Goal: Transaction & Acquisition: Purchase product/service

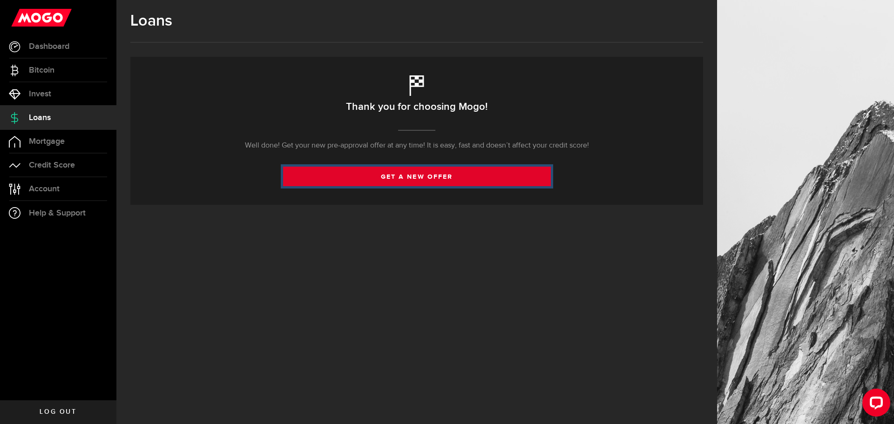
click at [384, 174] on link "get a new offer" at bounding box center [417, 177] width 268 height 20
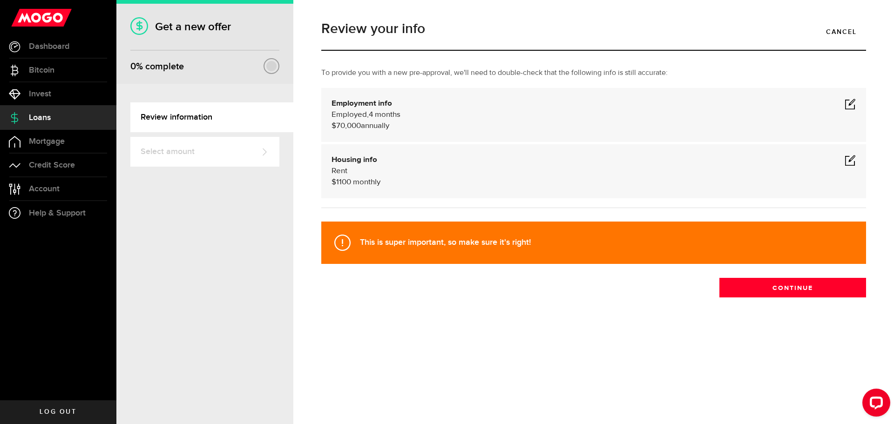
click at [392, 115] on span "4 months" at bounding box center [385, 115] width 32 height 8
click at [846, 102] on span at bounding box center [849, 103] width 11 height 11
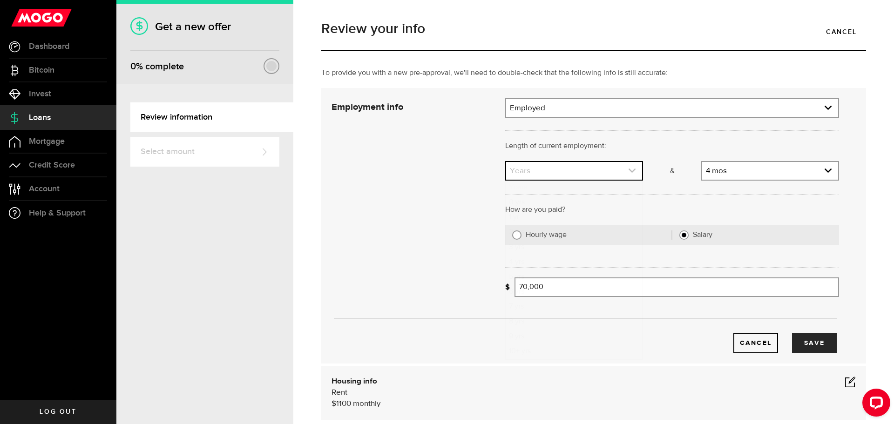
click at [617, 169] on link "expand select" at bounding box center [574, 171] width 136 height 18
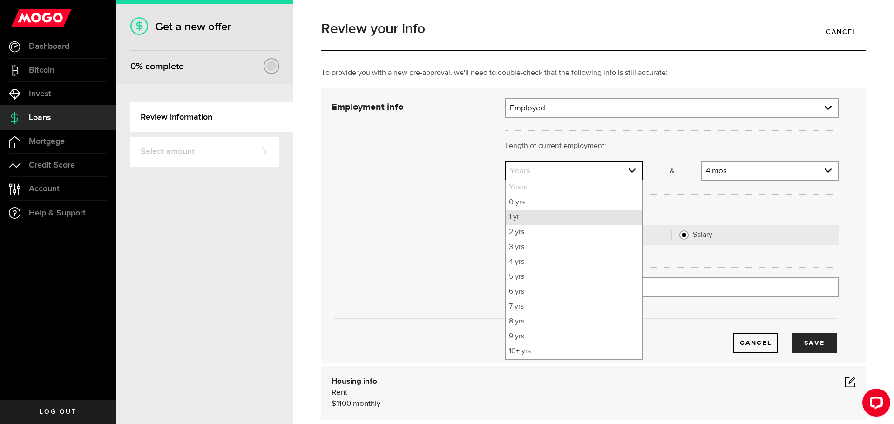
click at [523, 218] on li "1 yr" at bounding box center [574, 217] width 136 height 15
select select "1"
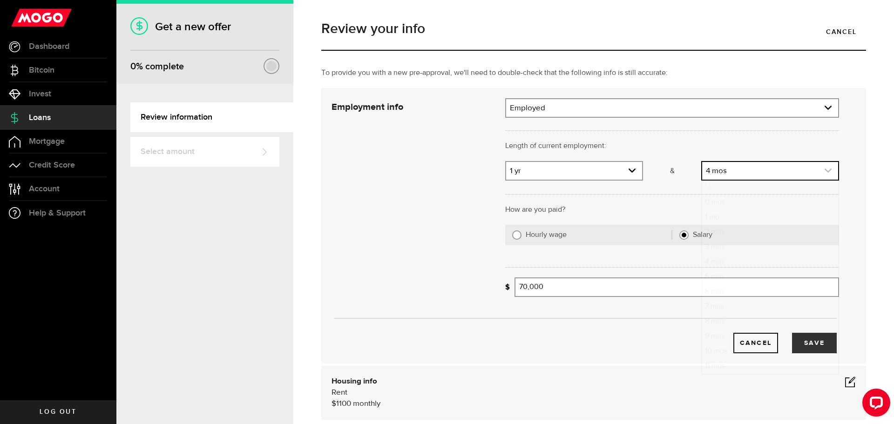
click at [745, 172] on link "expand select" at bounding box center [770, 171] width 136 height 18
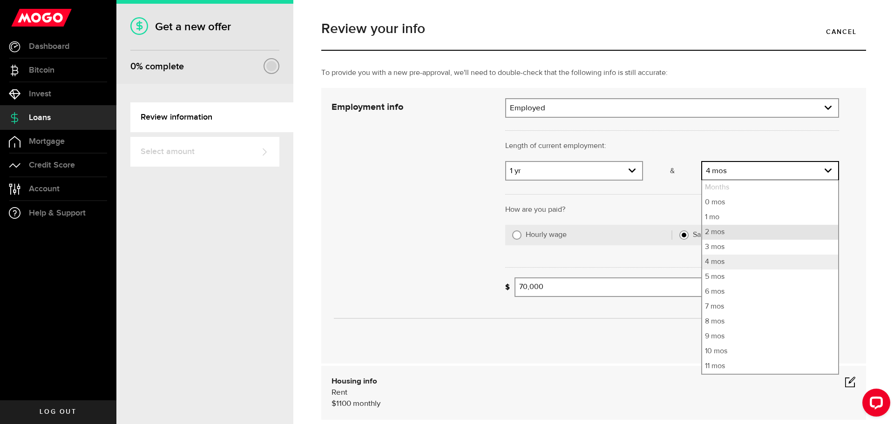
click at [713, 228] on li "2 mos" at bounding box center [770, 232] width 136 height 15
select select "2"
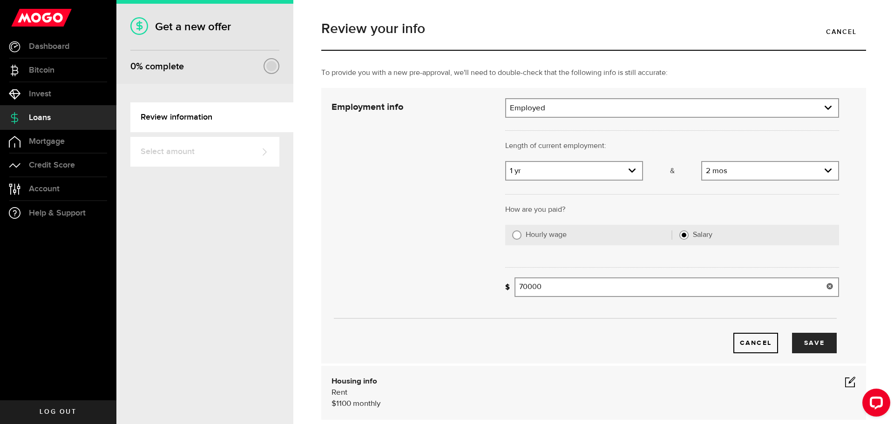
click at [530, 286] on input "70000" at bounding box center [676, 287] width 324 height 20
type input "70,500"
click at [605, 322] on div "Cancel Save" at bounding box center [585, 328] width 535 height 49
click at [819, 339] on button "Save" at bounding box center [814, 343] width 45 height 20
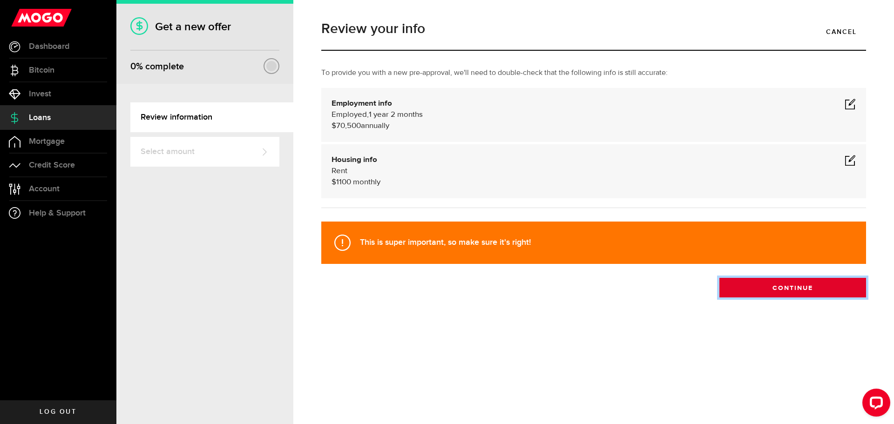
click at [772, 289] on button "Continue" at bounding box center [792, 288] width 147 height 20
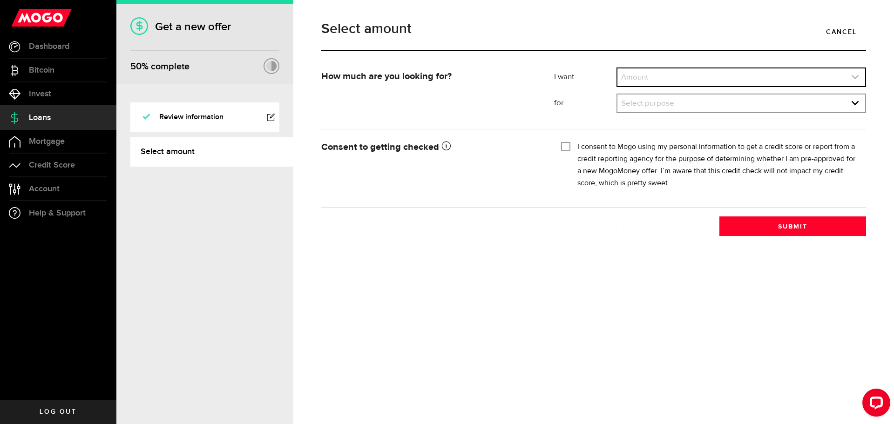
click at [736, 69] on link "expand select" at bounding box center [741, 77] width 248 height 18
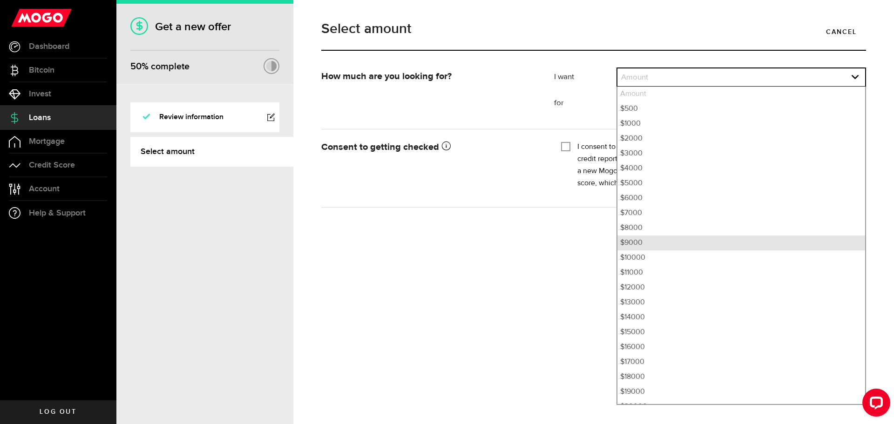
click at [636, 241] on li "$9000" at bounding box center [741, 243] width 248 height 15
select select "9000"
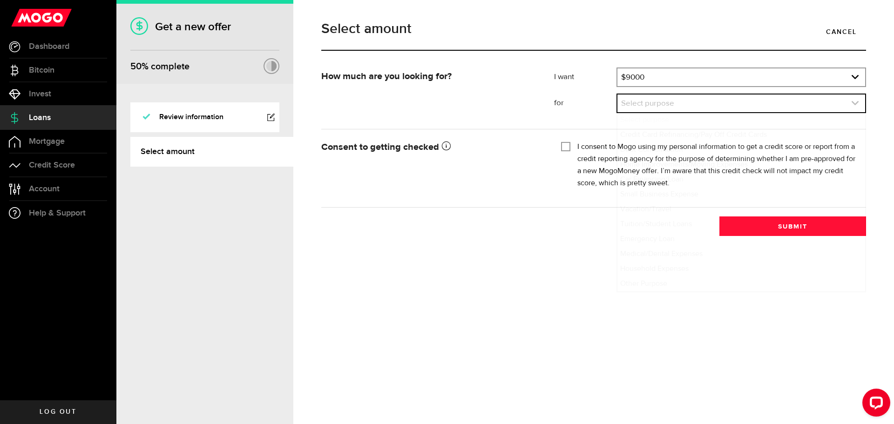
click at [652, 106] on link "expand select" at bounding box center [741, 104] width 248 height 18
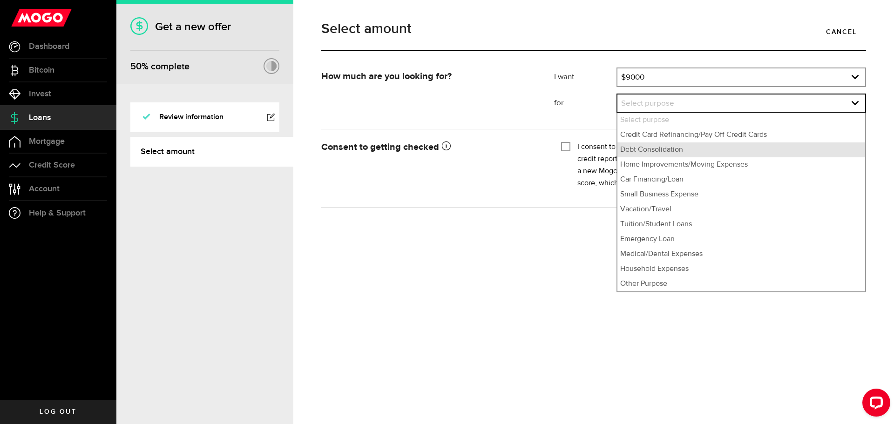
click at [638, 151] on li "Debt Consolidation" at bounding box center [741, 149] width 248 height 15
select select "Debt Consolidation"
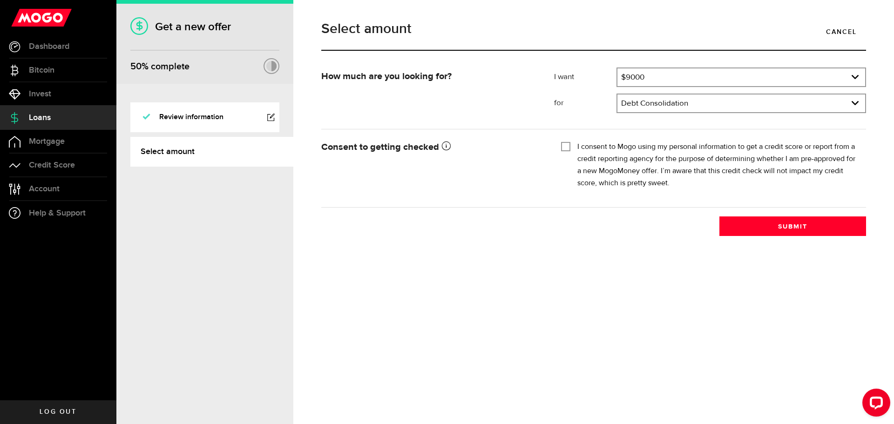
click at [567, 142] on input "I consent to Mogo using my personal information to get a credit score or report…" at bounding box center [565, 145] width 9 height 9
checkbox input "true"
click at [773, 232] on button "Submit" at bounding box center [792, 226] width 147 height 20
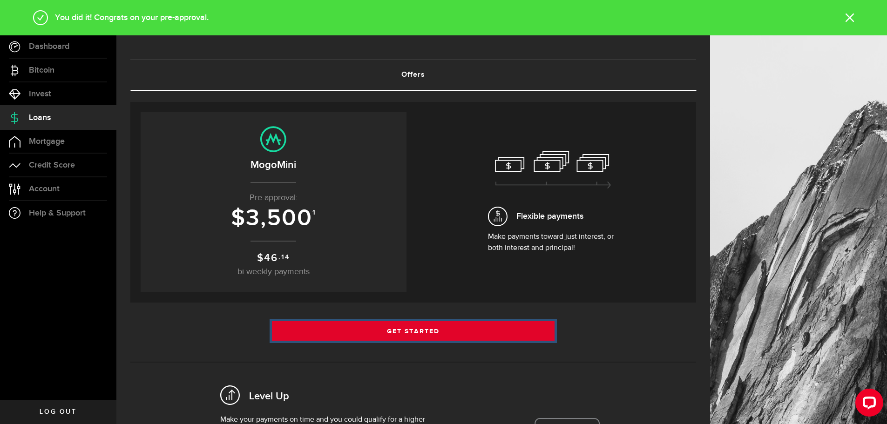
click at [420, 328] on link "Get Started" at bounding box center [413, 331] width 283 height 20
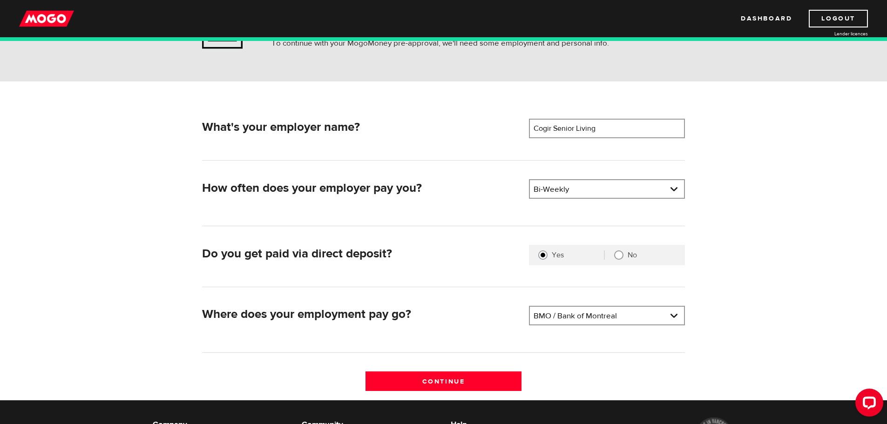
scroll to position [93, 0]
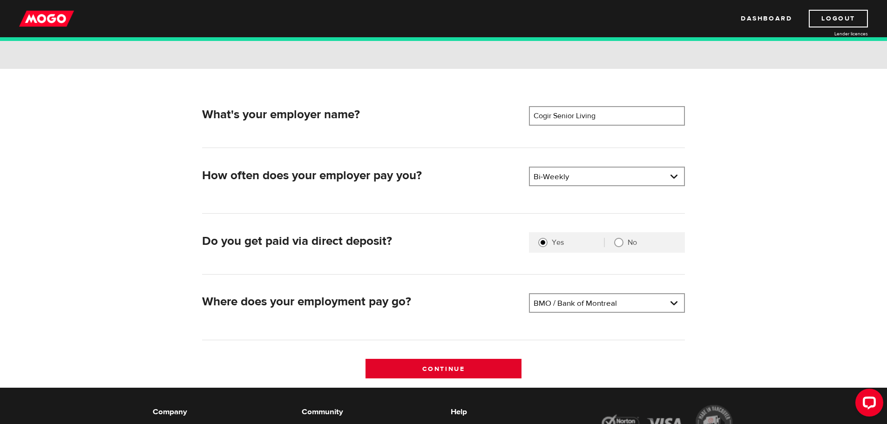
click at [423, 366] on input "Continue" at bounding box center [443, 369] width 156 height 20
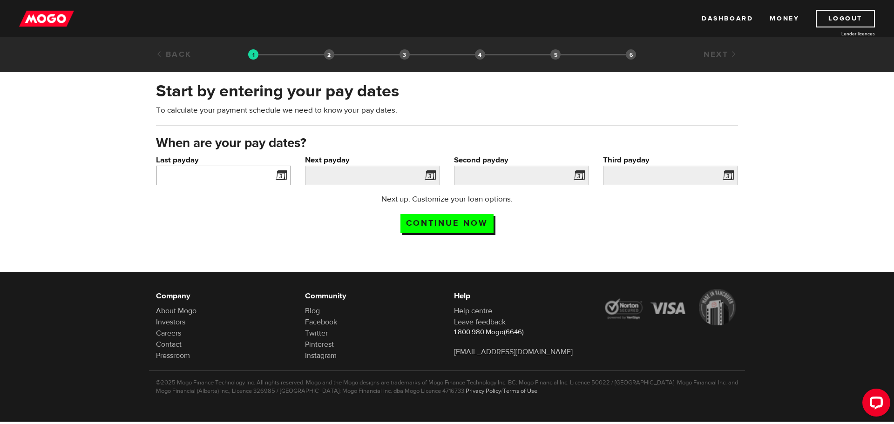
click at [247, 181] on input "Last payday" at bounding box center [223, 176] width 135 height 20
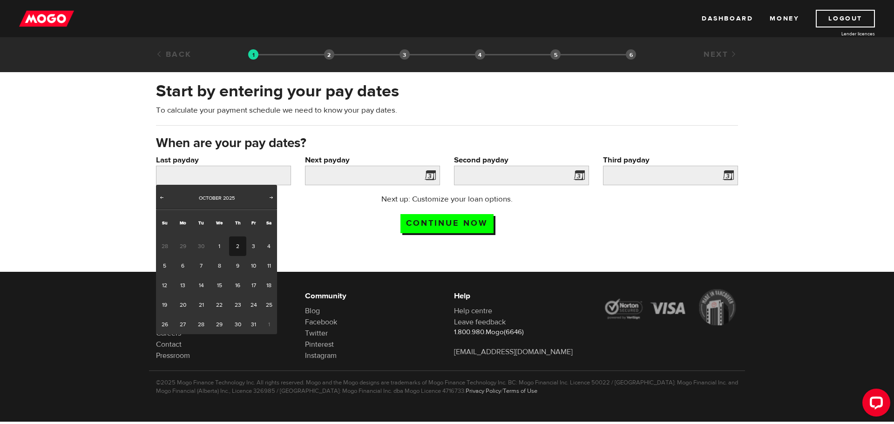
click at [241, 245] on link "2" at bounding box center [237, 246] width 17 height 20
type input "2025/10/02"
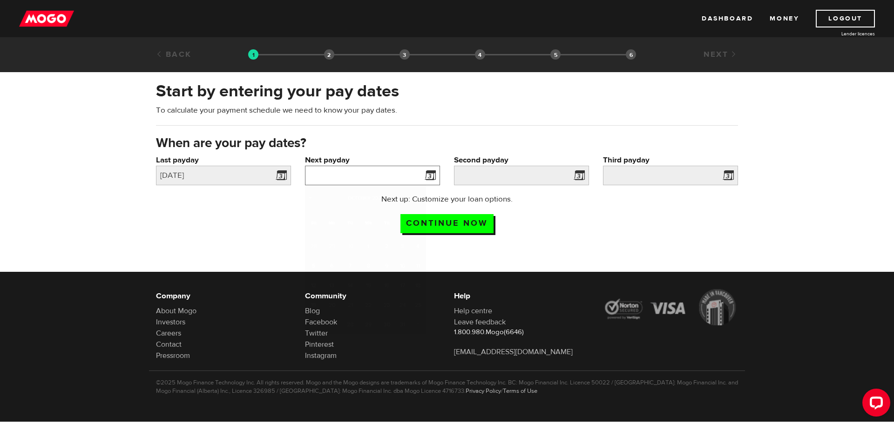
click at [384, 177] on input "Next payday" at bounding box center [372, 176] width 135 height 20
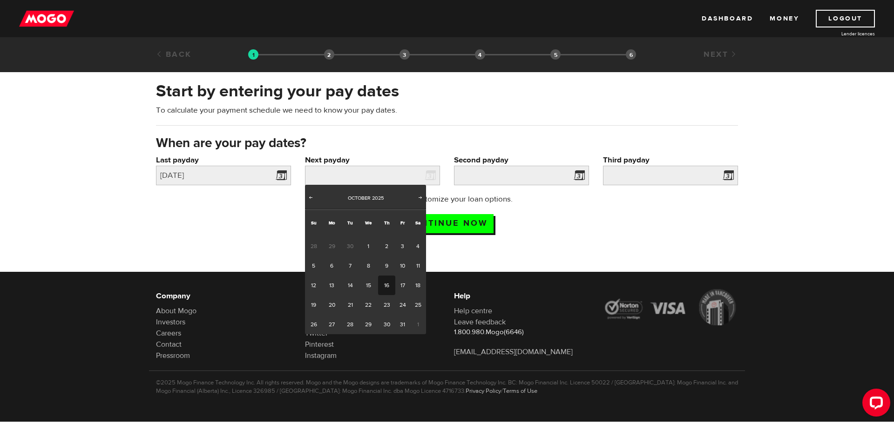
click at [387, 282] on link "16" at bounding box center [386, 286] width 17 height 20
type input "2025/10/16"
type input "2025/10/30"
type input "2025/11/13"
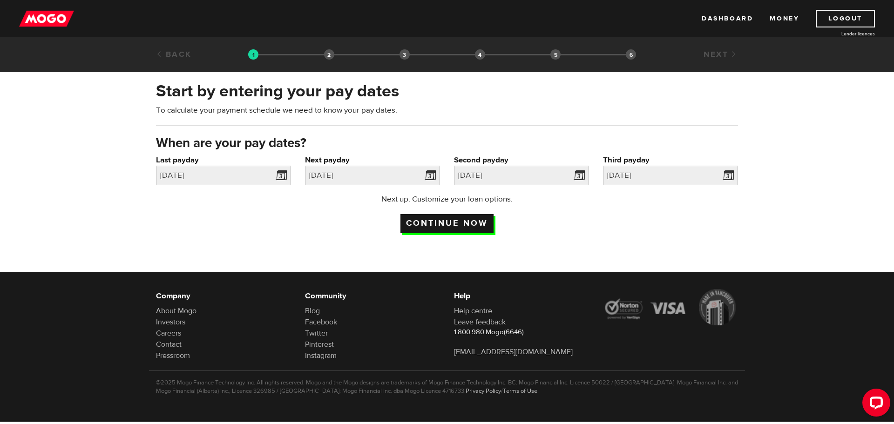
click at [444, 223] on input "Continue now" at bounding box center [446, 223] width 93 height 19
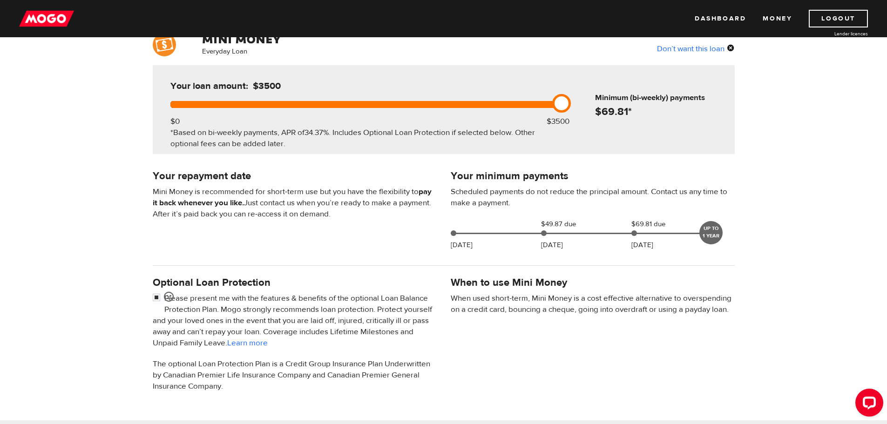
scroll to position [93, 0]
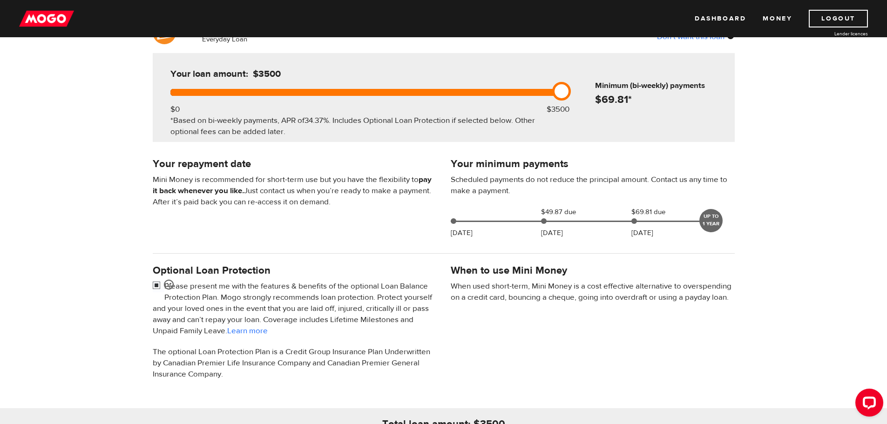
click at [155, 281] on input "checkbox" at bounding box center [159, 287] width 12 height 12
checkbox input "false"
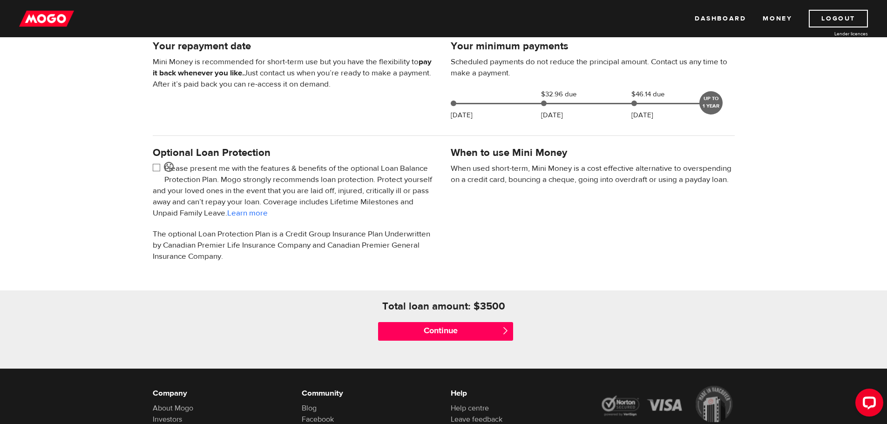
scroll to position [233, 0]
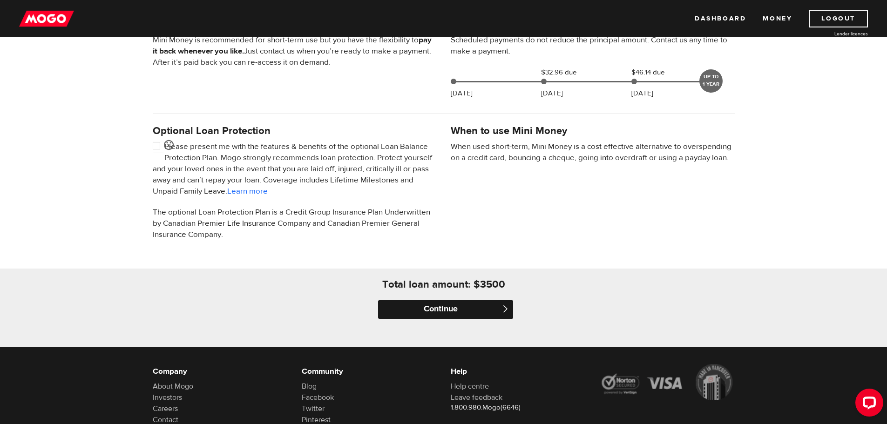
click at [444, 309] on input "Continue" at bounding box center [445, 309] width 135 height 19
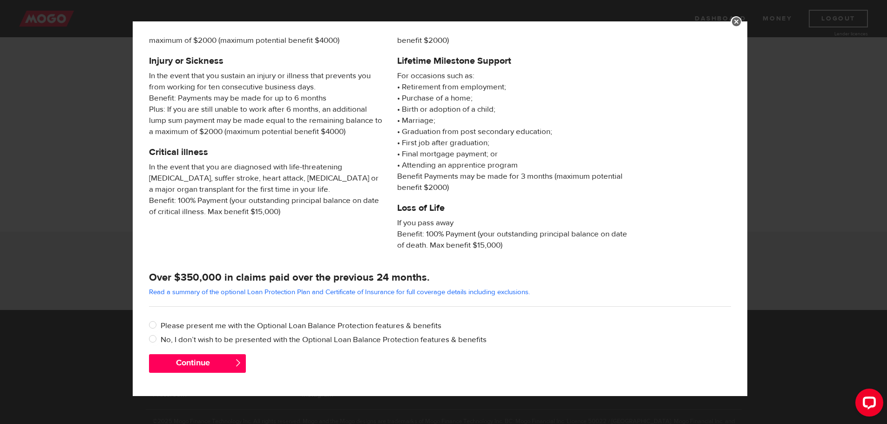
scroll to position [307, 0]
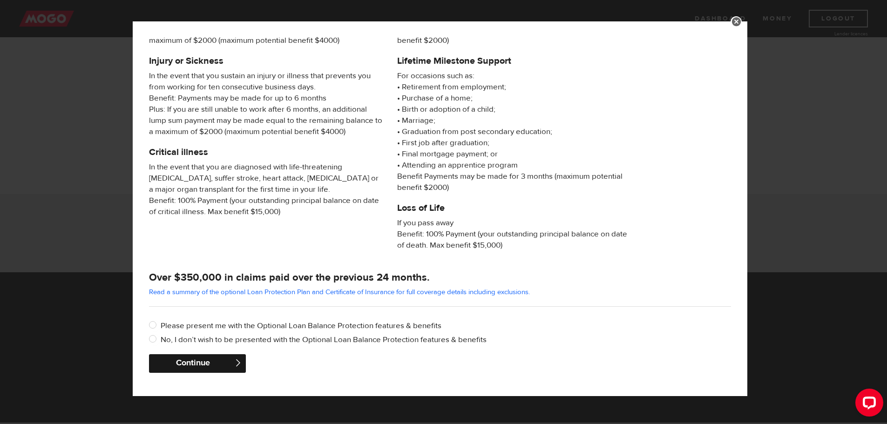
click at [178, 365] on button "Continue" at bounding box center [197, 363] width 97 height 19
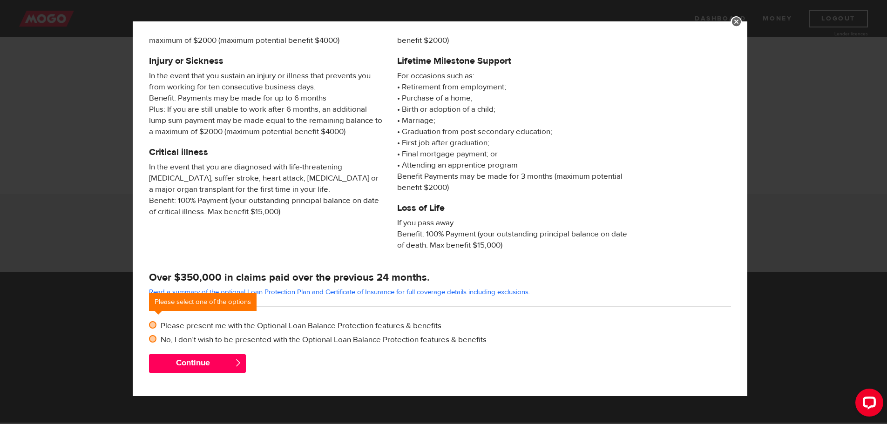
click at [152, 340] on input "No, I don’t wish to be presented with the Optional Loan Balance Protection feat…" at bounding box center [155, 340] width 12 height 12
radio input "true"
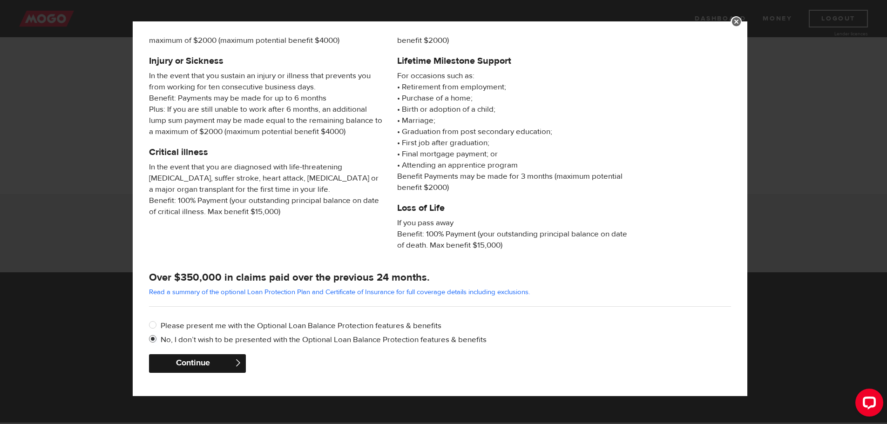
click at [180, 361] on button "Continue" at bounding box center [197, 363] width 97 height 19
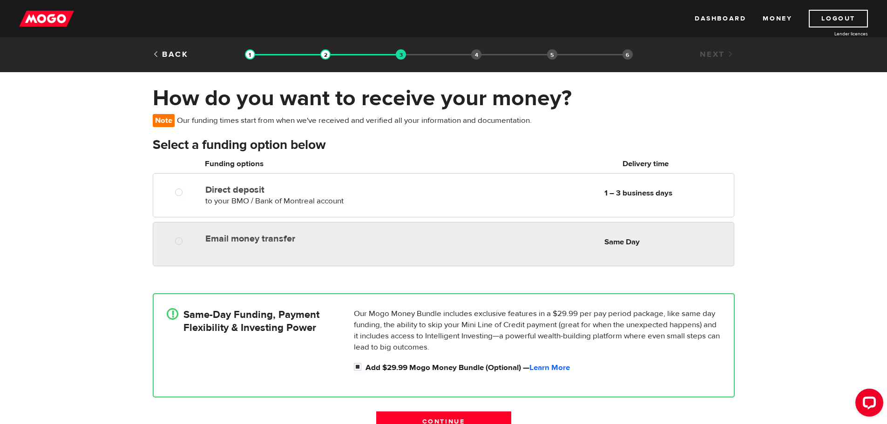
radio input "true"
click at [459, 236] on div "Email money transfer Delivery in Same Day Same Day" at bounding box center [468, 239] width 532 height 18
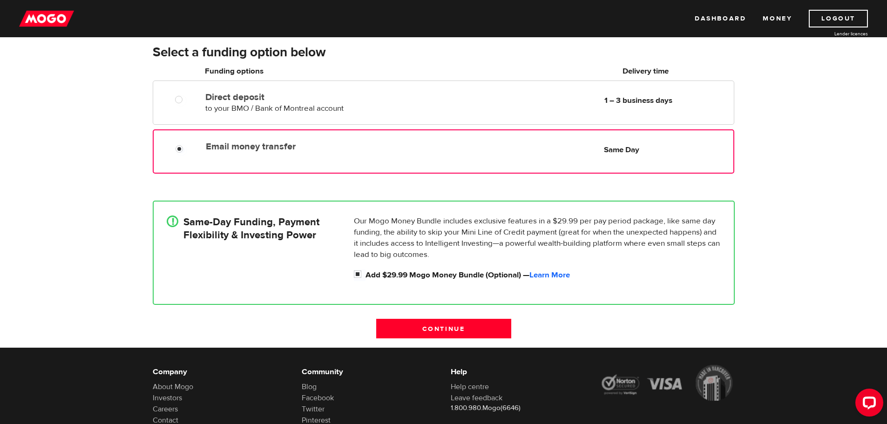
scroll to position [93, 0]
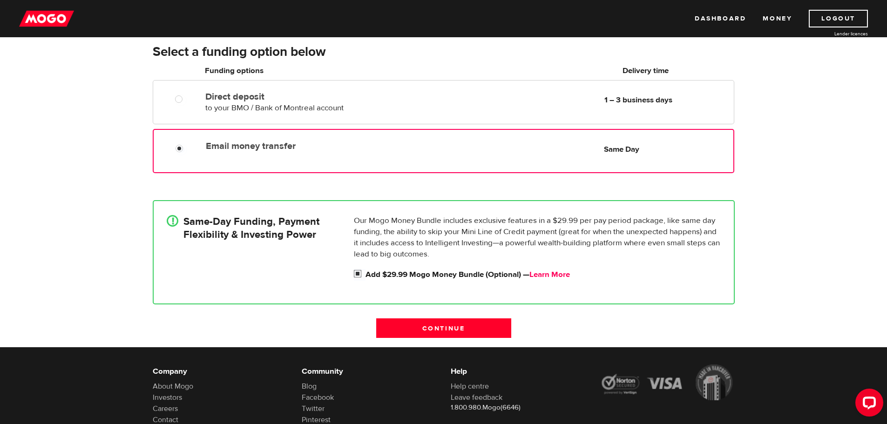
click at [539, 274] on link "Learn More" at bounding box center [549, 275] width 41 height 10
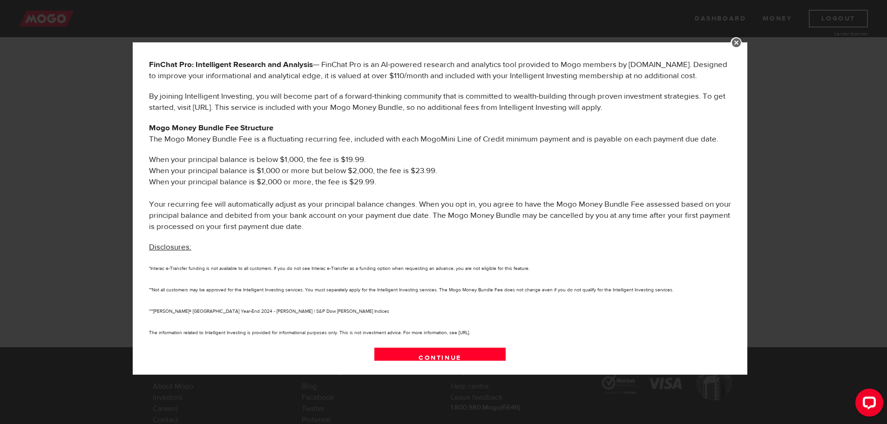
scroll to position [434, 0]
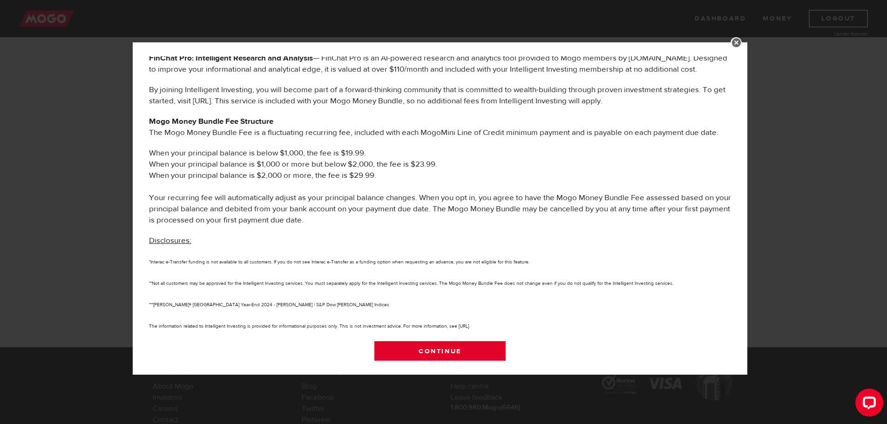
click at [485, 354] on link "Continue" at bounding box center [440, 351] width 132 height 20
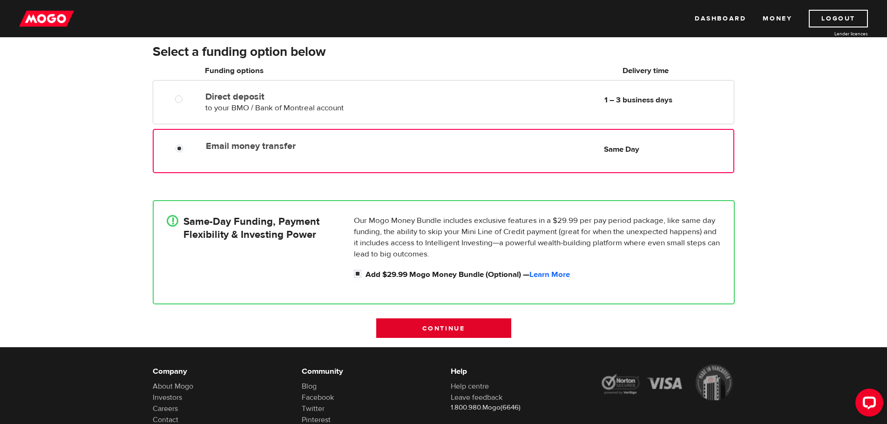
click at [439, 330] on input "Continue" at bounding box center [443, 328] width 135 height 20
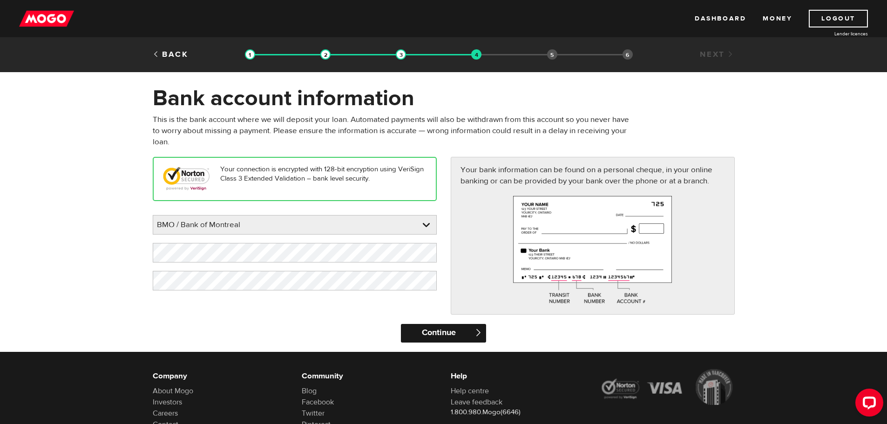
click at [431, 332] on input "Continue" at bounding box center [443, 333] width 85 height 19
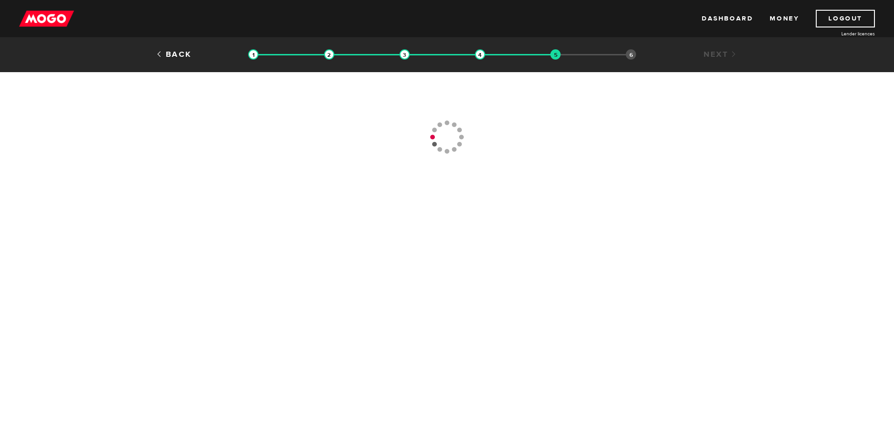
type input "[PHONE_NUMBER]"
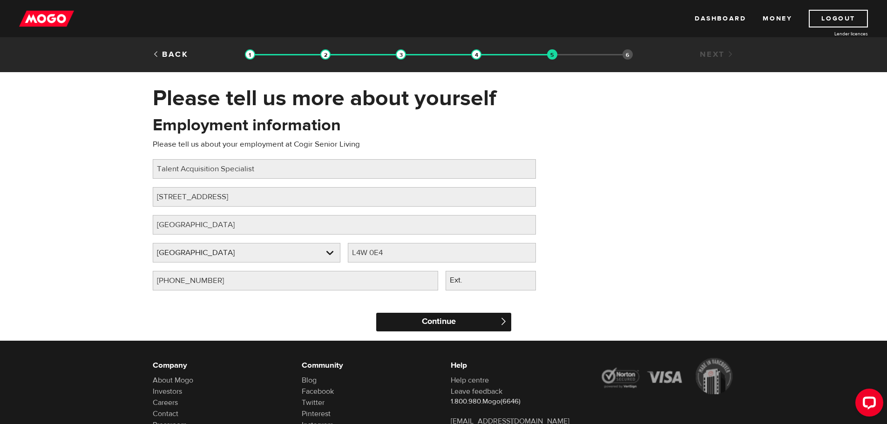
click at [424, 324] on input "Continue" at bounding box center [443, 322] width 135 height 19
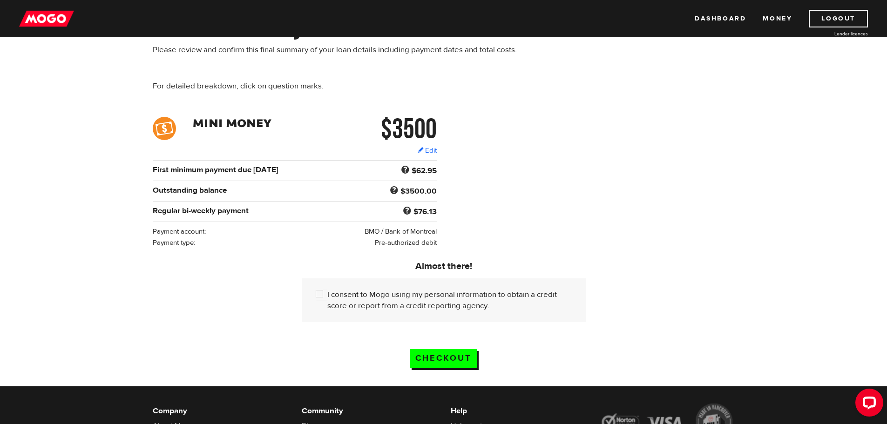
scroll to position [47, 0]
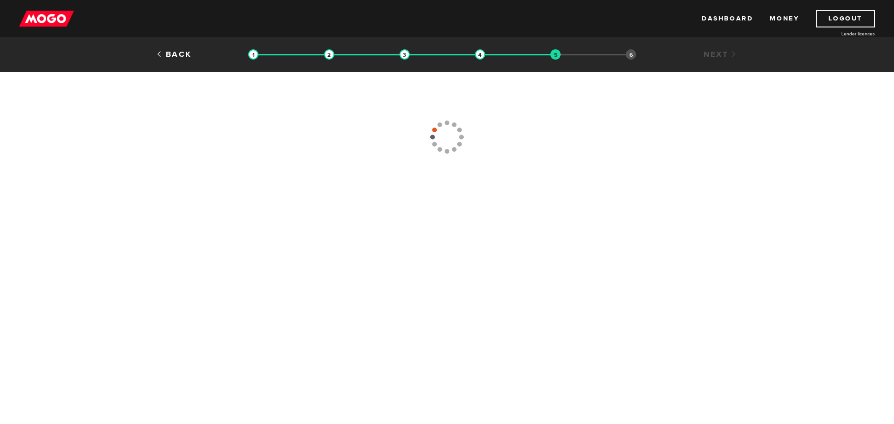
type input "[PHONE_NUMBER]"
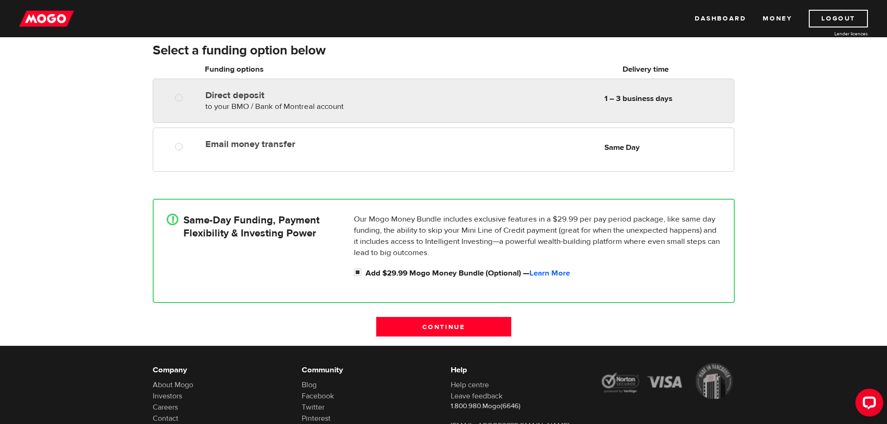
radio input "true"
click at [247, 109] on span "to your BMO / Bank of Montreal account" at bounding box center [274, 106] width 138 height 10
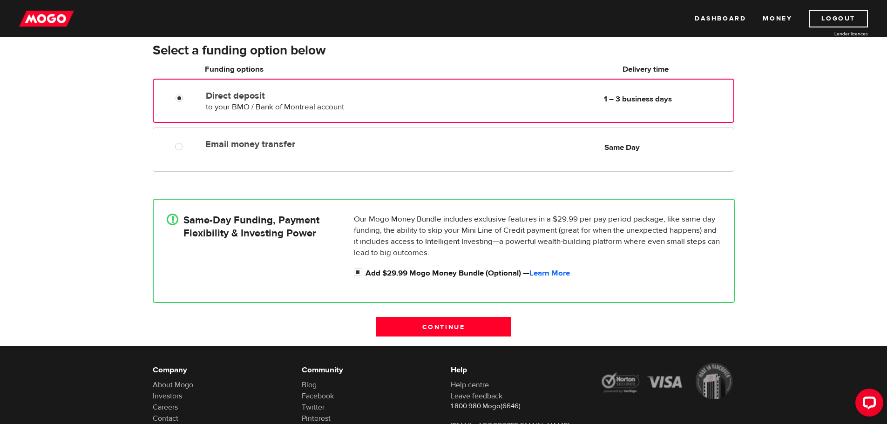
click at [196, 232] on h4 "Same-Day Funding, Payment Flexibility & Investing Power" at bounding box center [251, 227] width 136 height 26
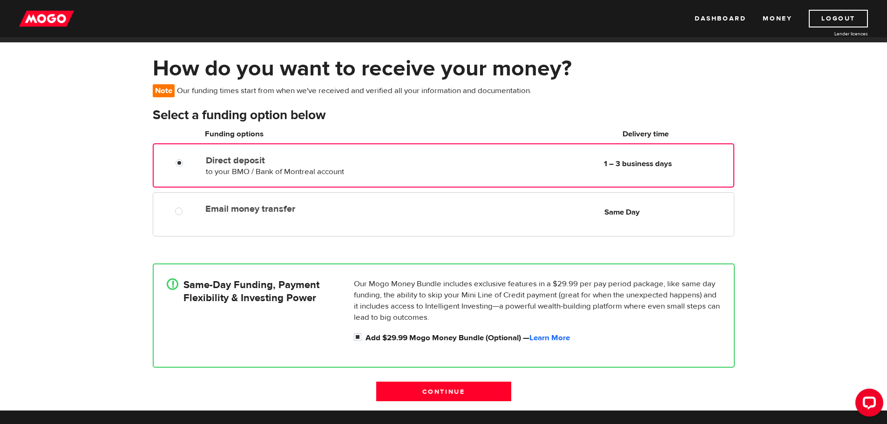
scroll to position [47, 0]
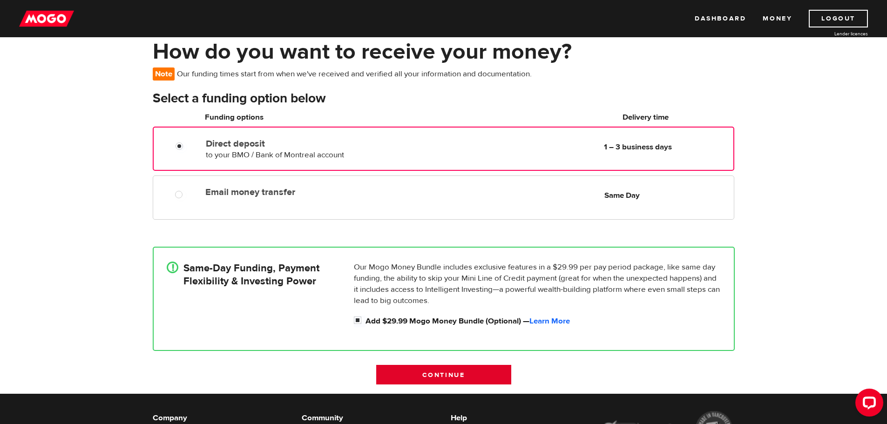
click at [429, 380] on input "Continue" at bounding box center [443, 375] width 135 height 20
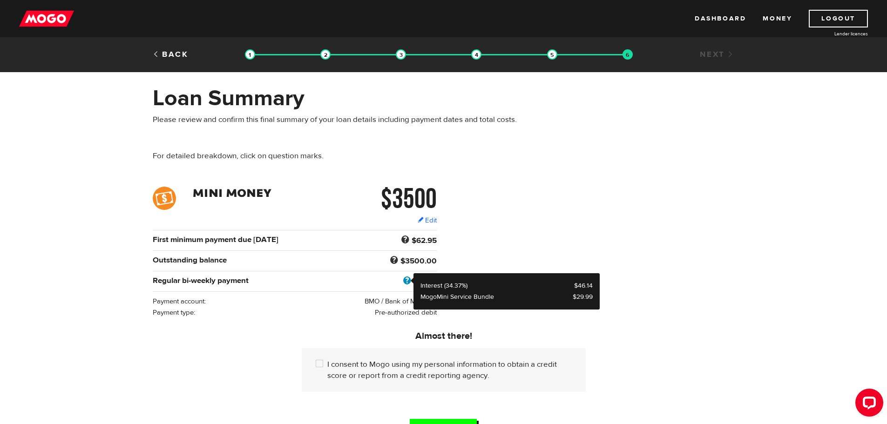
click at [405, 278] on span at bounding box center [407, 281] width 13 height 12
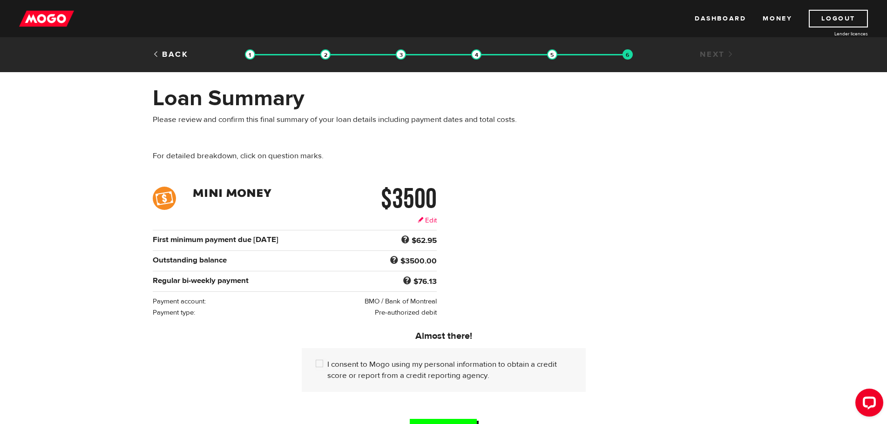
click at [429, 220] on link "Edit" at bounding box center [427, 221] width 19 height 10
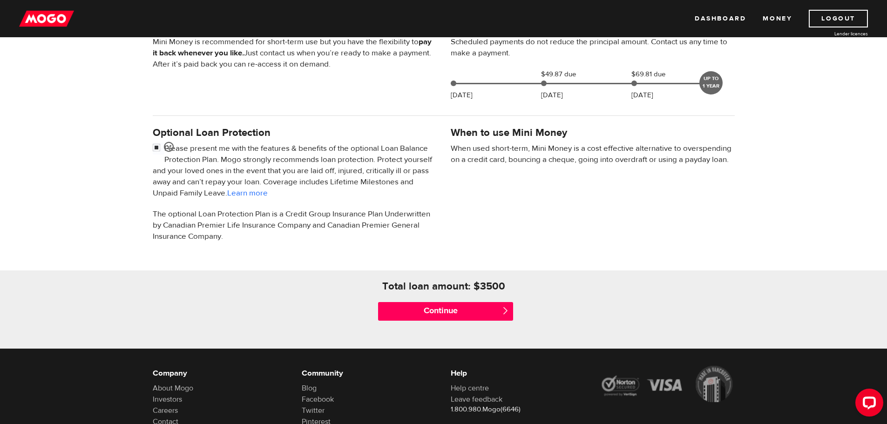
scroll to position [233, 0]
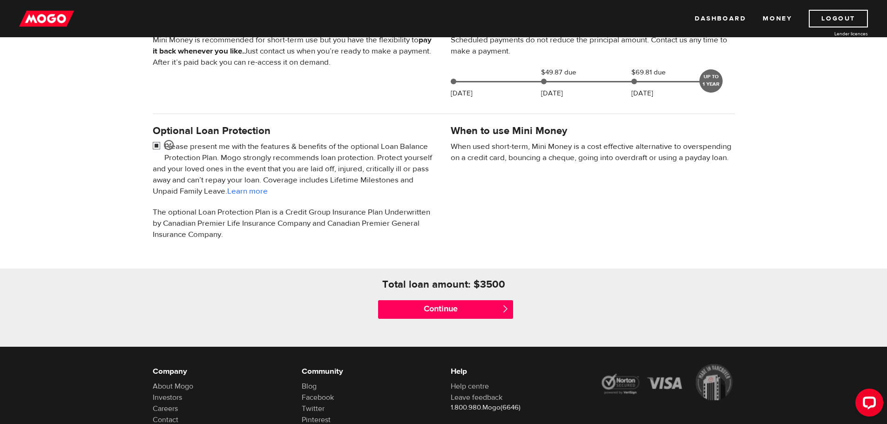
click at [153, 143] on input "checkbox" at bounding box center [159, 147] width 12 height 12
checkbox input "false"
click at [466, 308] on input "Continue" at bounding box center [445, 309] width 135 height 19
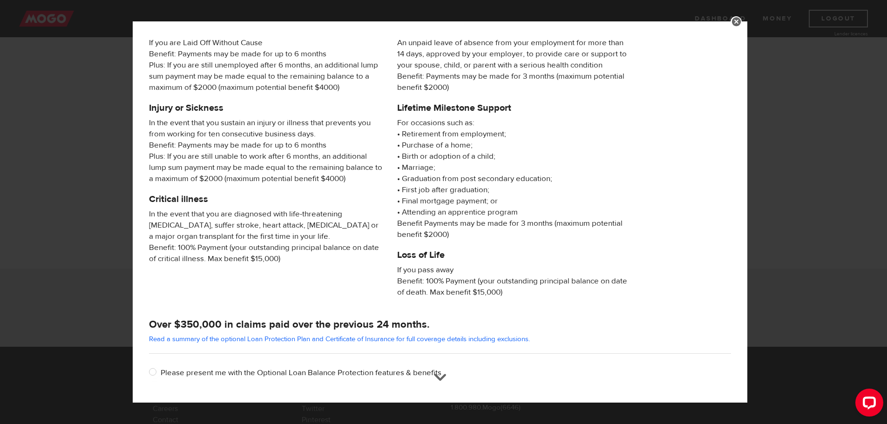
scroll to position [89, 0]
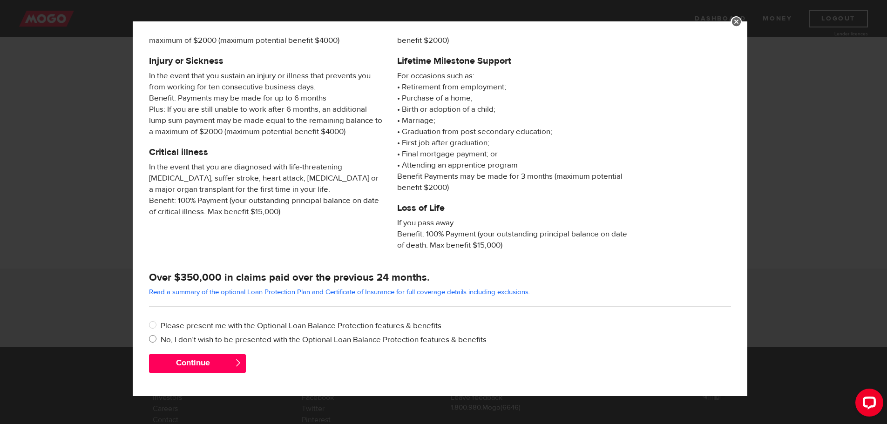
click at [154, 338] on input "No, I don’t wish to be presented with the Optional Loan Balance Protection feat…" at bounding box center [155, 340] width 12 height 12
radio input "true"
click at [184, 365] on button "Continue" at bounding box center [197, 363] width 97 height 19
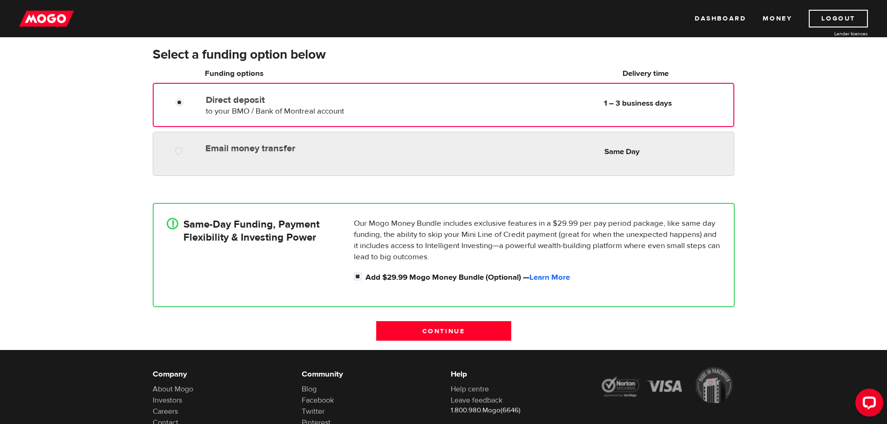
scroll to position [93, 0]
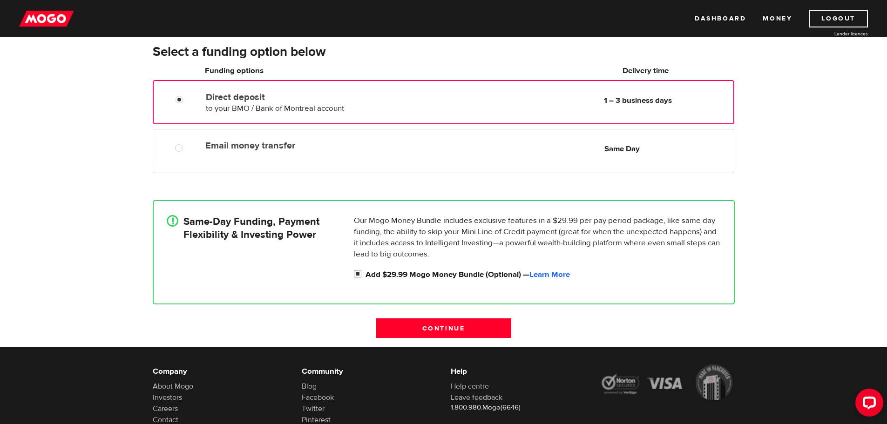
click at [356, 275] on input "Add $29.99 Mogo Money Bundle (Optional) — Learn More" at bounding box center [360, 275] width 12 height 12
checkbox input "false"
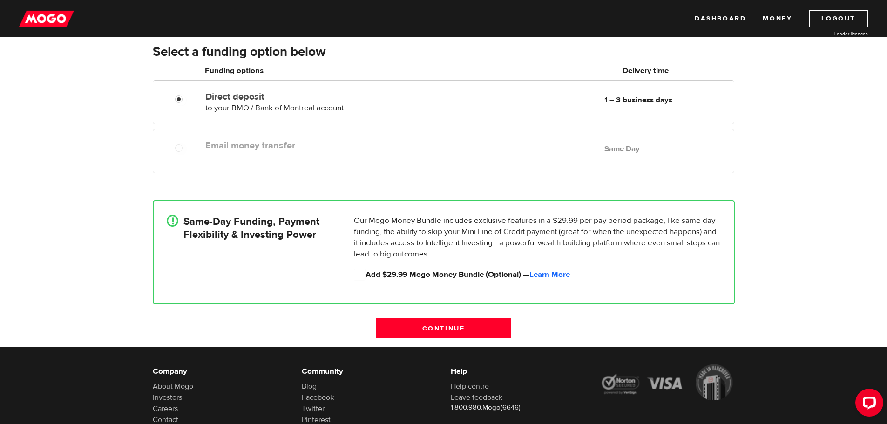
click at [227, 152] on div "Email money transfer Delivery in Same Day Same Day" at bounding box center [468, 145] width 532 height 18
click at [442, 324] on input "Continue" at bounding box center [443, 328] width 135 height 20
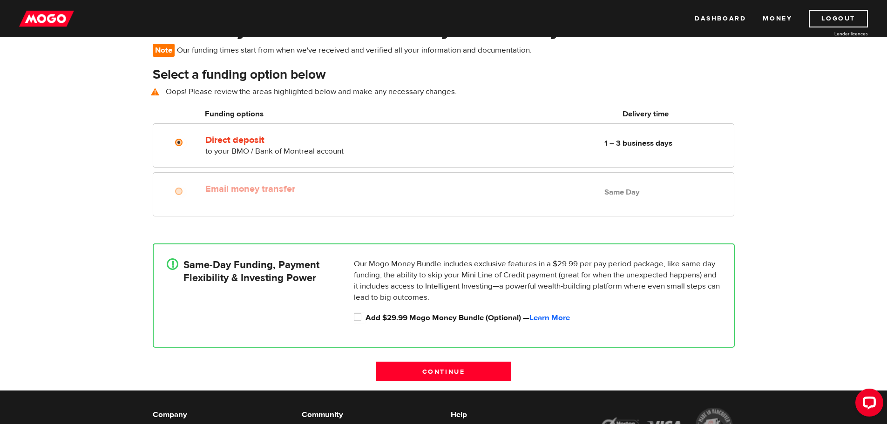
scroll to position [68, 0]
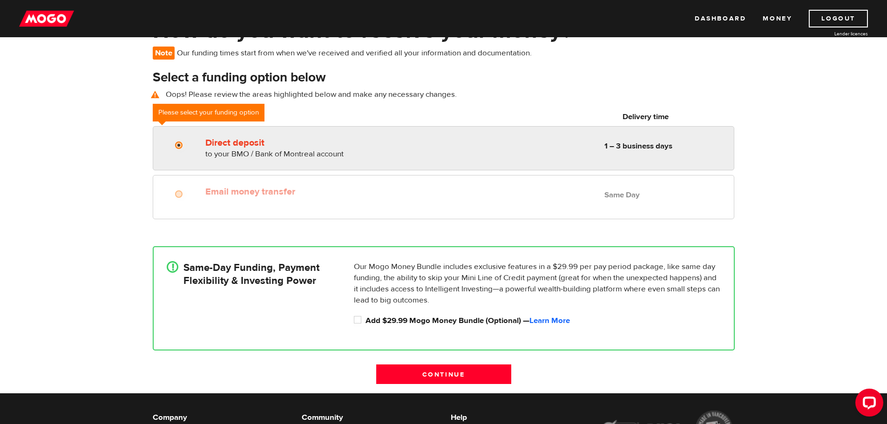
radio input "true"
click at [327, 151] on span "to your BMO / Bank of Montreal account" at bounding box center [274, 154] width 138 height 10
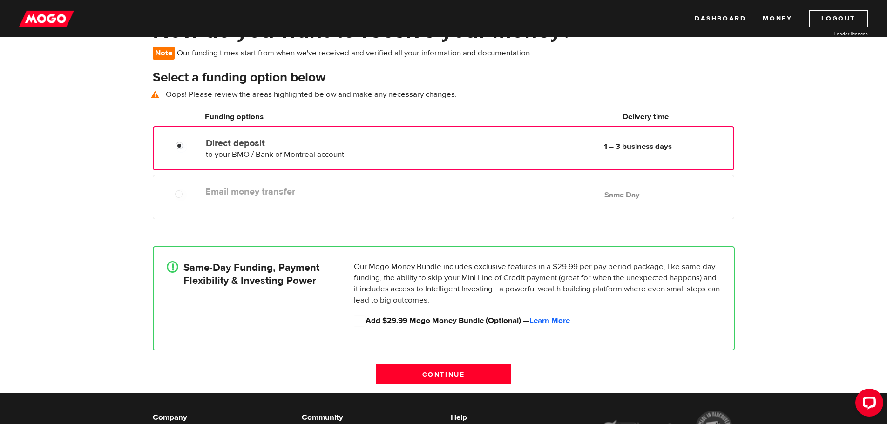
click at [424, 208] on div "Email money transfer Delivery in Same Day Same Day" at bounding box center [443, 197] width 581 height 44
click at [460, 378] on input "Continue" at bounding box center [443, 375] width 135 height 20
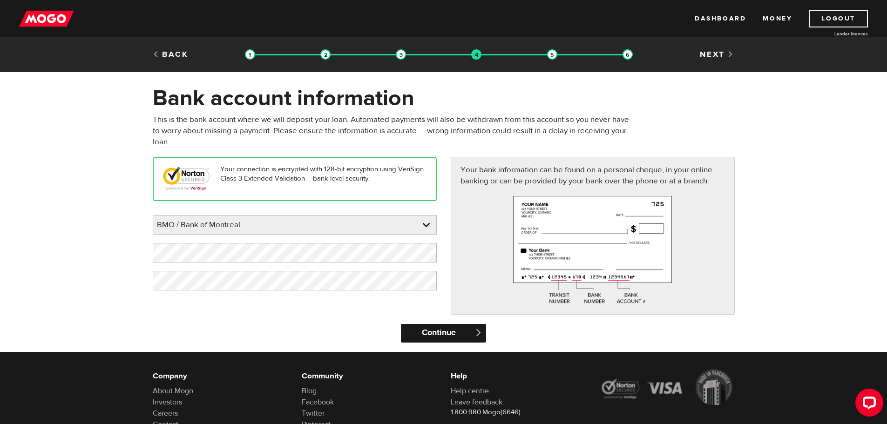
click at [455, 336] on input "Continue" at bounding box center [443, 333] width 85 height 19
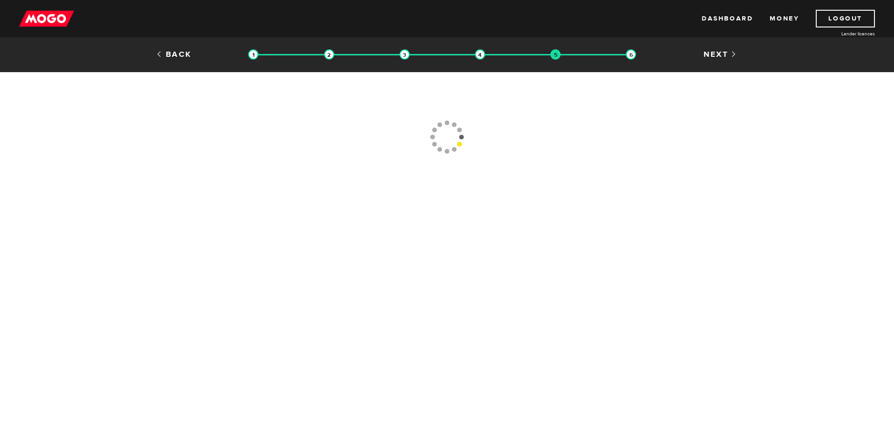
type input "[PHONE_NUMBER]"
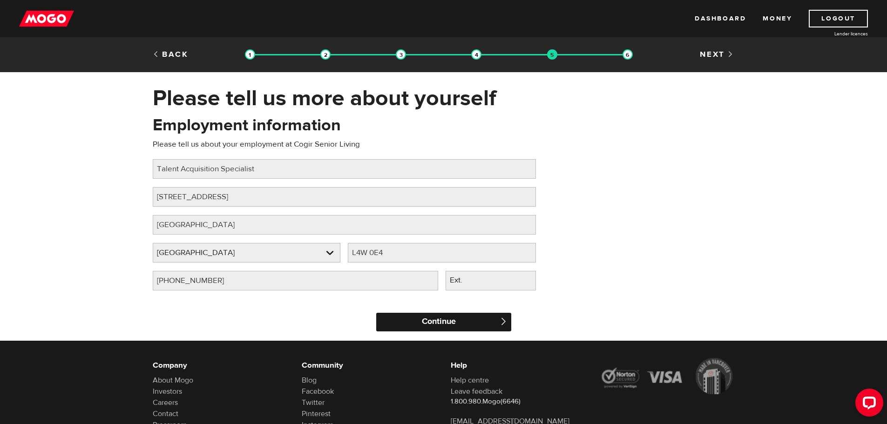
click at [407, 315] on input "Continue" at bounding box center [443, 322] width 135 height 19
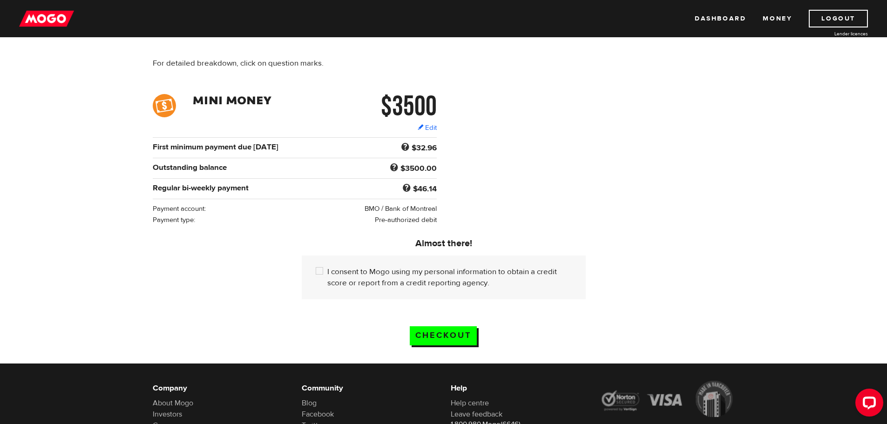
scroll to position [140, 0]
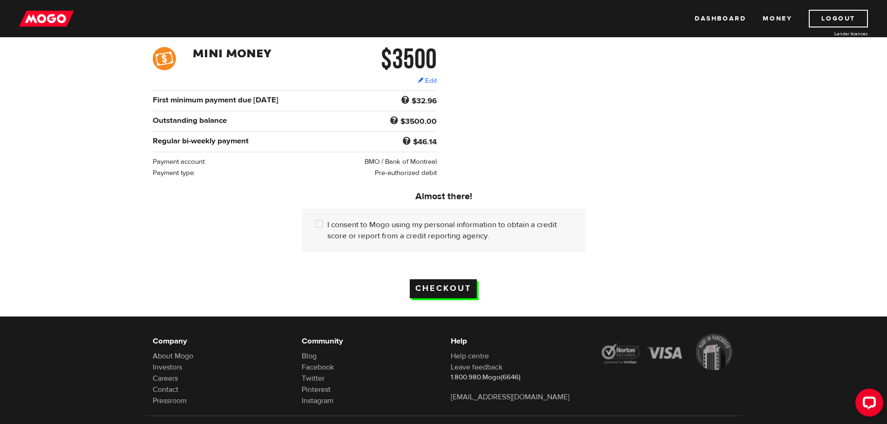
click at [432, 282] on input "Checkout" at bounding box center [443, 288] width 67 height 19
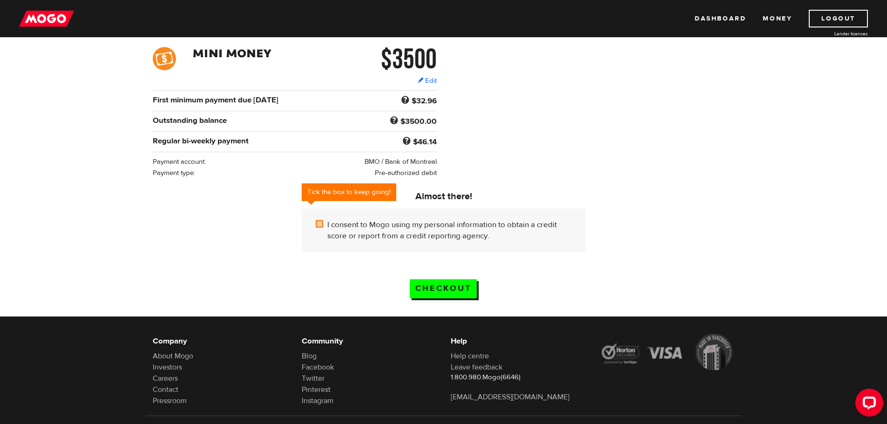
click at [322, 220] on input "I consent to Mogo using my personal information to obtain a credit score or rep…" at bounding box center [322, 225] width 12 height 12
checkbox input "true"
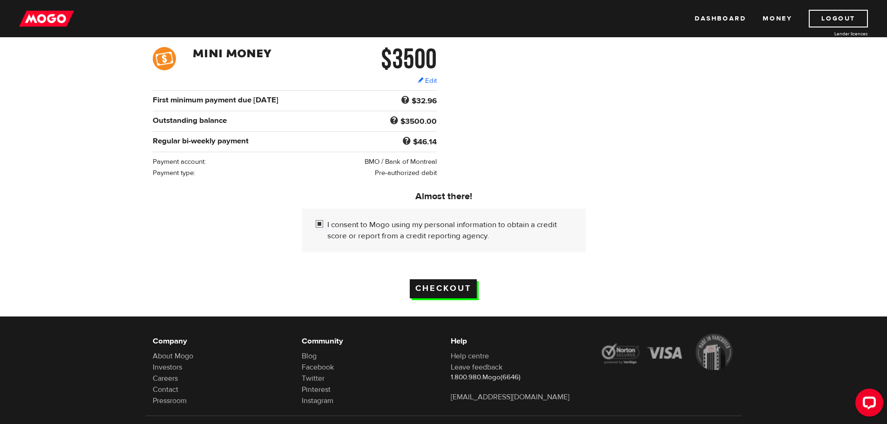
click at [422, 283] on input "Checkout" at bounding box center [443, 288] width 67 height 19
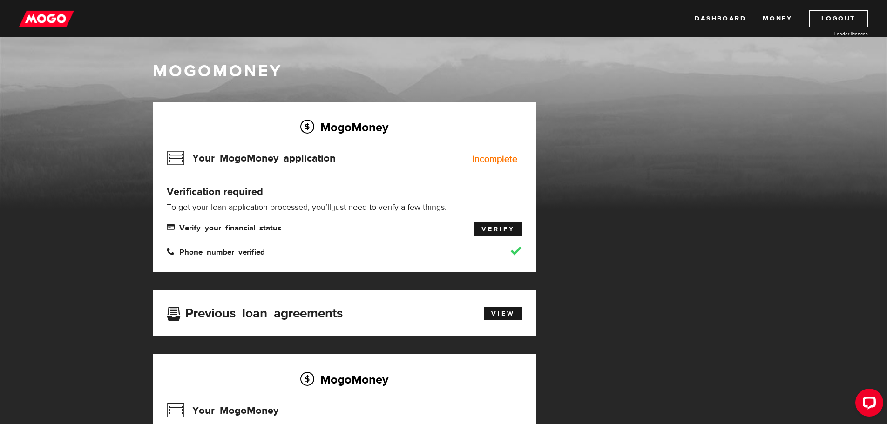
click at [505, 232] on link "Verify" at bounding box center [497, 229] width 47 height 13
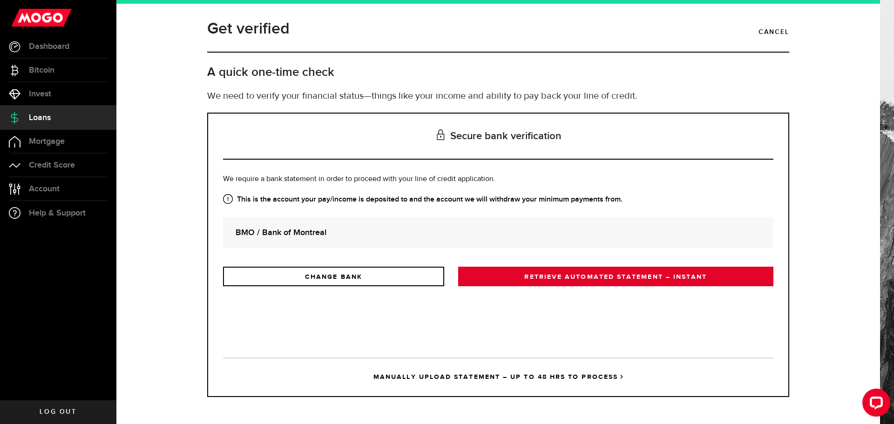
click at [545, 273] on link "RETRIEVE AUTOMATED STATEMENT – INSTANT" at bounding box center [615, 277] width 315 height 20
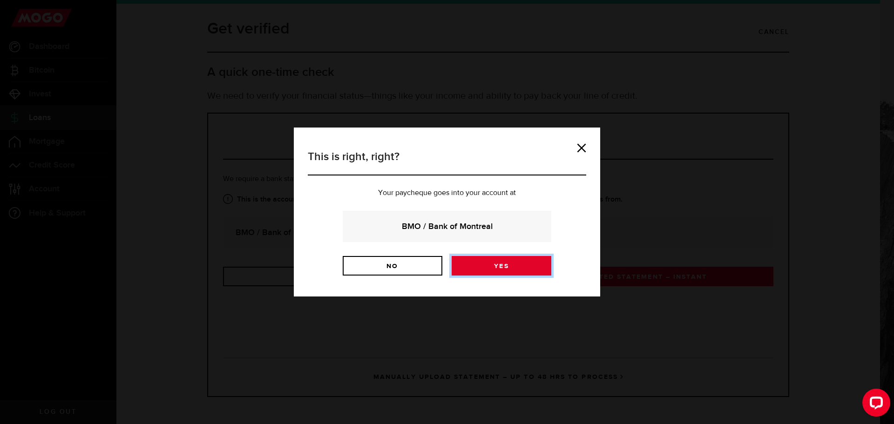
click at [484, 265] on link "Yes" at bounding box center [502, 266] width 100 height 20
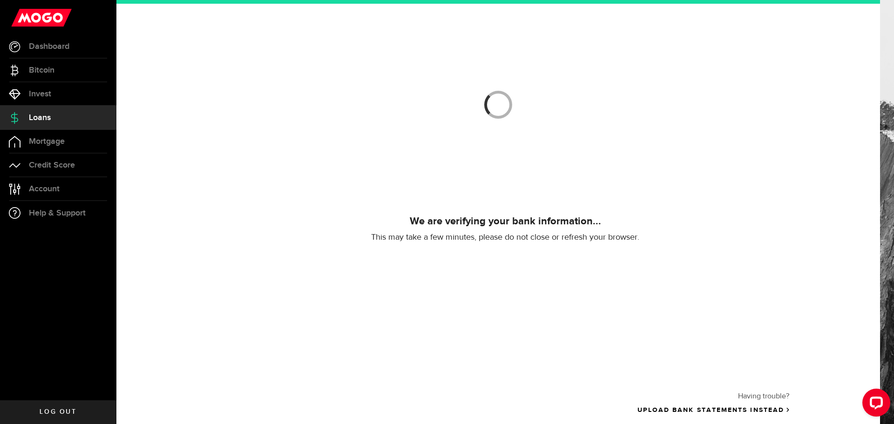
scroll to position [39, 0]
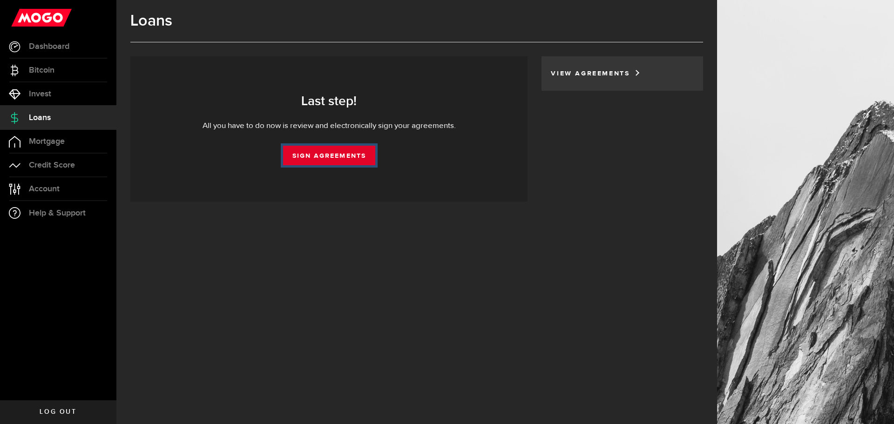
click at [329, 158] on link "Sign Agreements" at bounding box center [329, 156] width 92 height 20
